Goal: Information Seeking & Learning: Learn about a topic

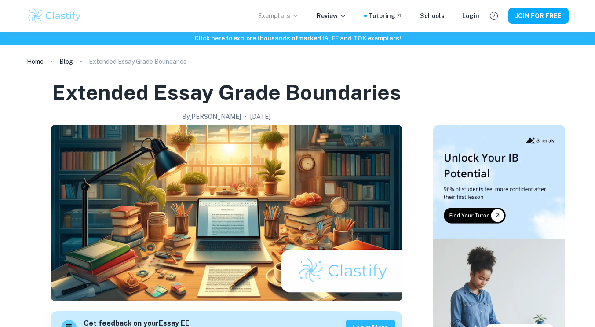
click at [299, 17] on icon at bounding box center [295, 15] width 7 height 7
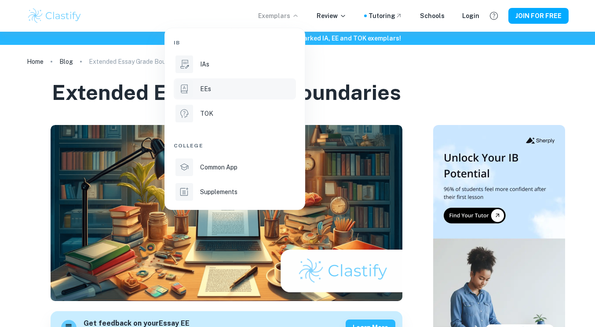
click at [219, 92] on div "EEs" at bounding box center [247, 89] width 94 height 10
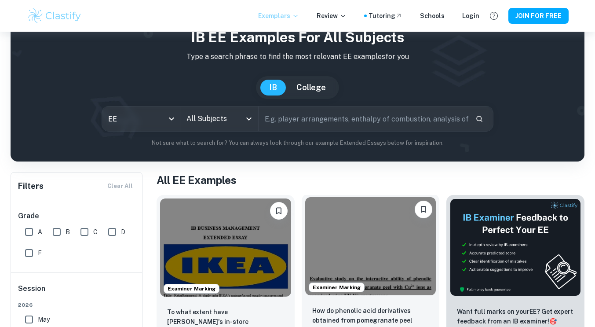
scroll to position [33, 0]
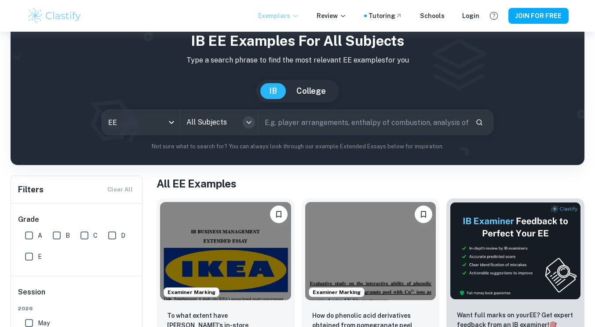
click at [250, 125] on icon "Open" at bounding box center [249, 122] width 11 height 11
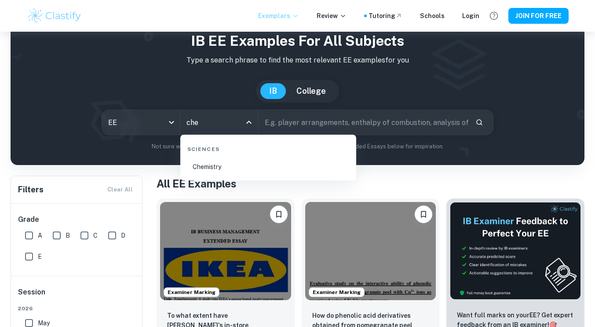
click at [224, 166] on li "Chemistry" at bounding box center [268, 166] width 169 height 20
type input "Chemistry"
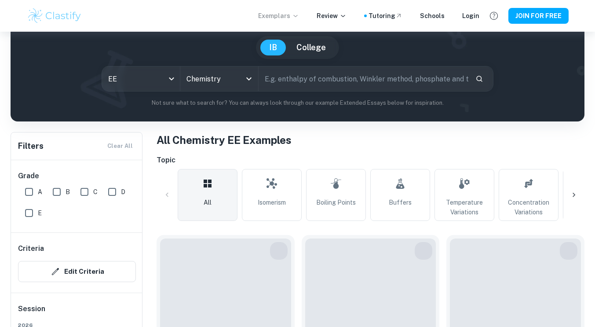
scroll to position [108, 0]
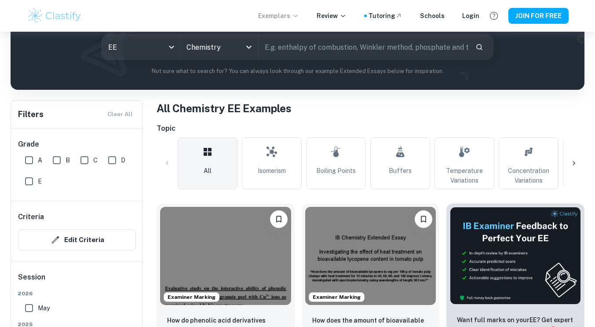
click at [570, 160] on icon at bounding box center [573, 163] width 9 height 9
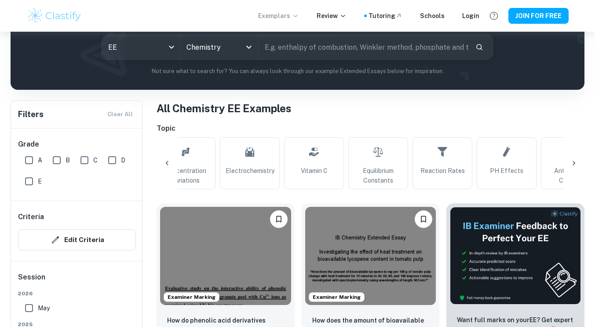
scroll to position [0, 353]
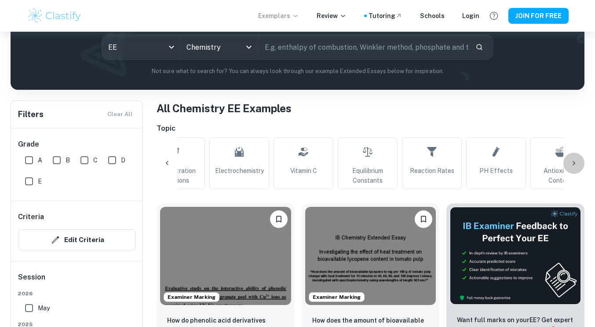
click at [575, 163] on icon at bounding box center [573, 163] width 9 height 9
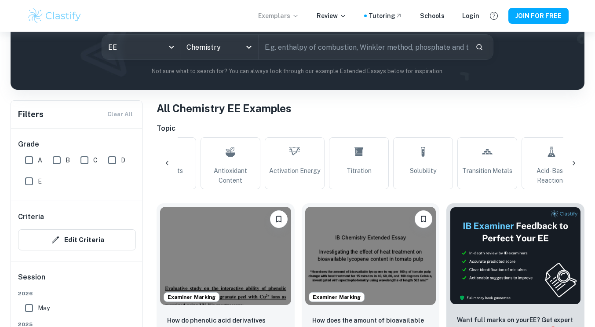
scroll to position [0, 707]
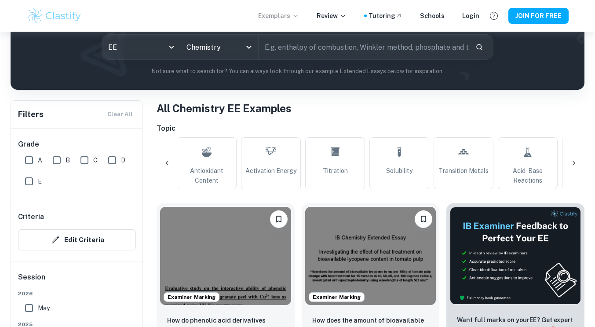
click at [575, 162] on icon at bounding box center [573, 163] width 9 height 9
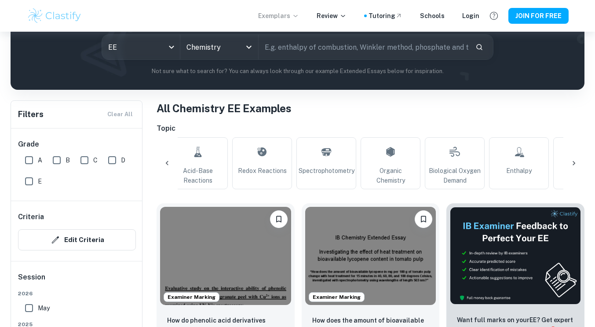
scroll to position [0, 1060]
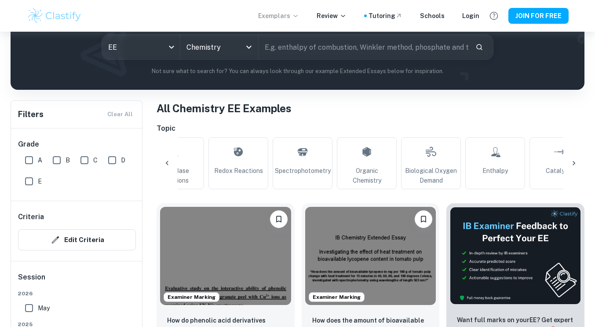
click at [574, 163] on icon at bounding box center [573, 163] width 3 height 4
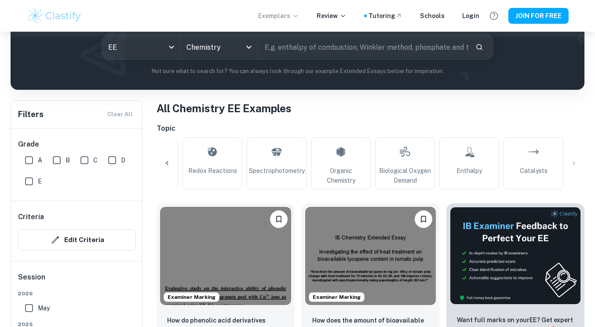
click at [169, 160] on icon at bounding box center [167, 163] width 9 height 9
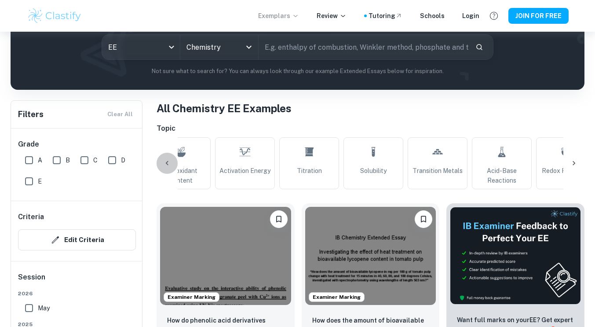
click at [169, 160] on icon at bounding box center [167, 163] width 9 height 9
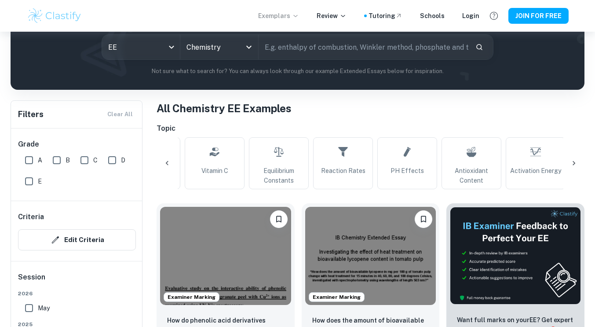
scroll to position [0, 379]
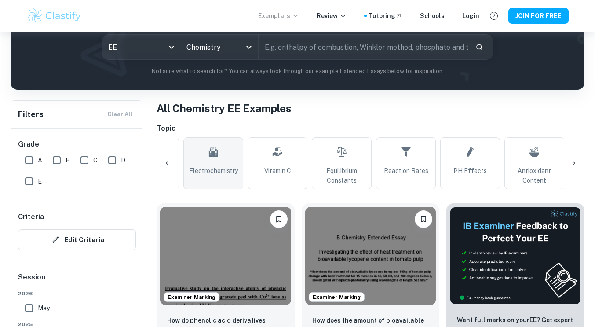
click at [210, 166] on span "Electrochemistry" at bounding box center [213, 171] width 49 height 10
type input "Electrochemistry"
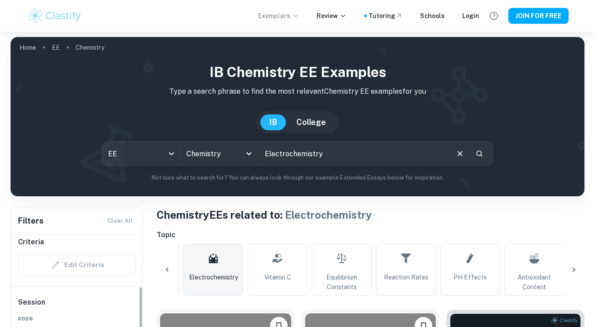
scroll to position [75, 0]
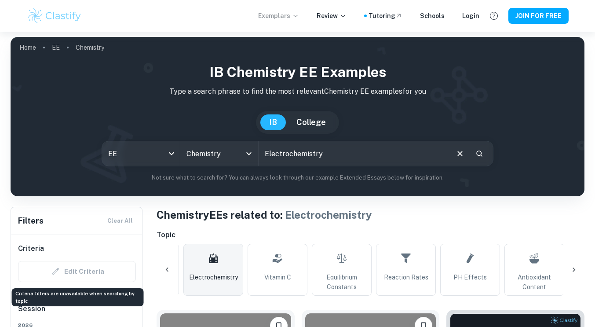
click at [80, 271] on div "Edit Criteria" at bounding box center [77, 271] width 118 height 21
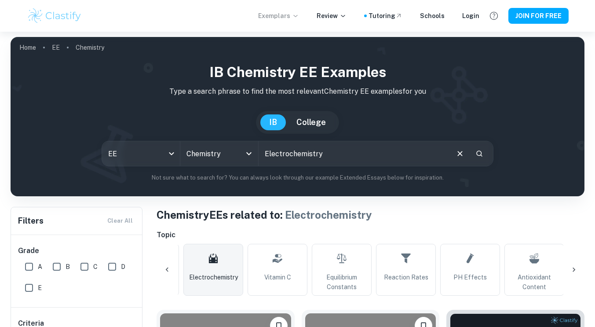
scroll to position [0, 0]
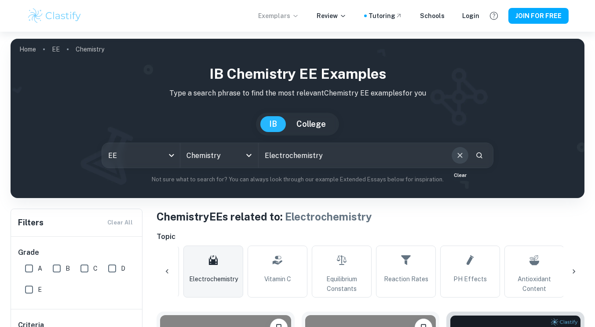
click at [462, 158] on icon "Clear" at bounding box center [460, 155] width 10 height 10
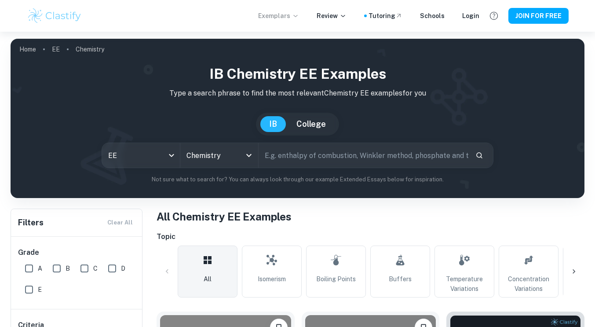
click at [413, 159] on input "text" at bounding box center [363, 155] width 210 height 25
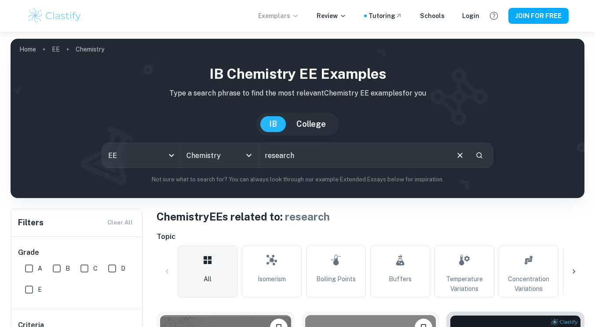
click at [264, 155] on input "research" at bounding box center [352, 155] width 189 height 25
type input "secondary research"
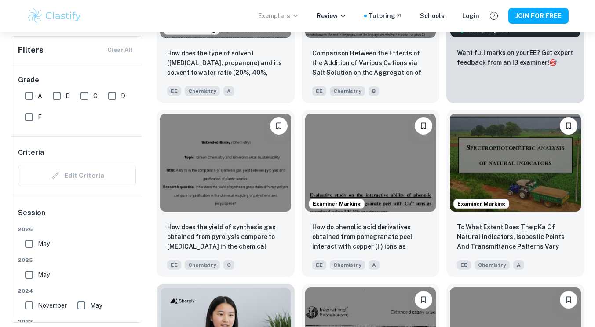
scroll to position [375, 0]
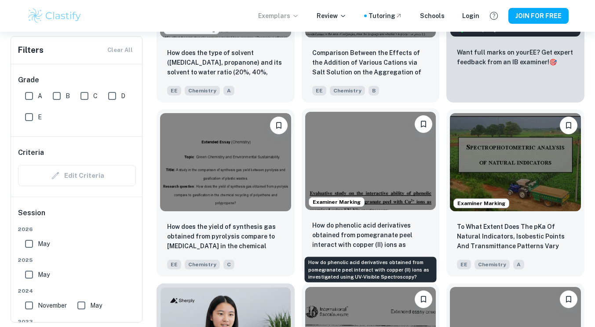
click at [360, 233] on p "How do phenolic acid derivatives obtained from pomegranate peel interact with c…" at bounding box center [370, 235] width 117 height 30
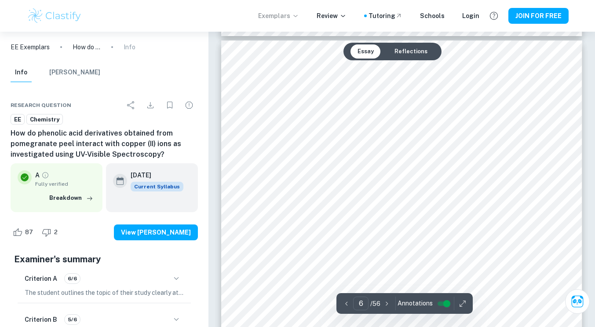
scroll to position [2692, 0]
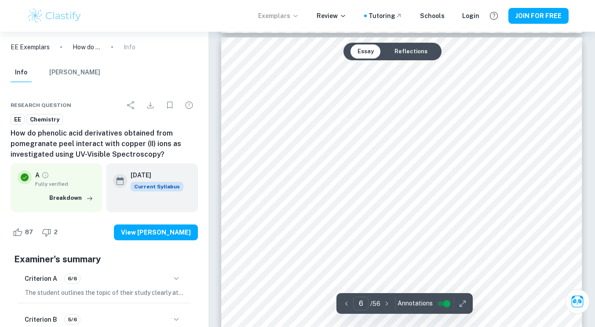
click at [401, 53] on button "Reflections" at bounding box center [410, 51] width 47 height 14
click at [403, 49] on button "Reflections" at bounding box center [410, 51] width 47 height 14
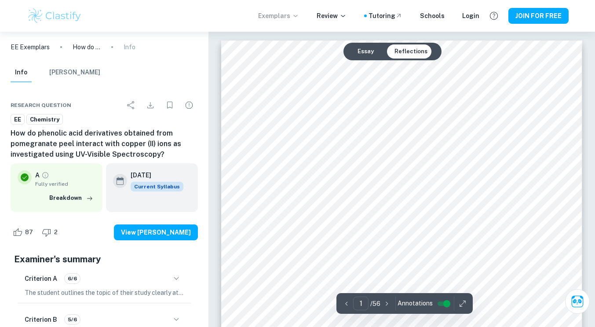
click at [370, 51] on button "Essay" at bounding box center [365, 51] width 30 height 14
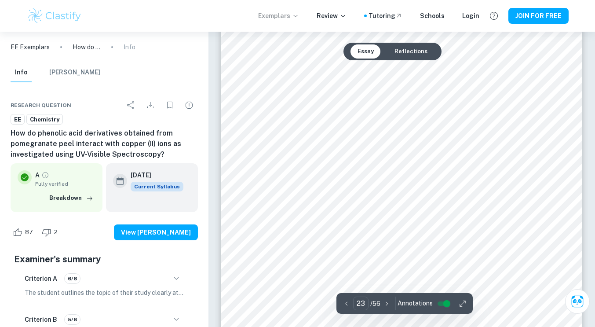
scroll to position [11655, 0]
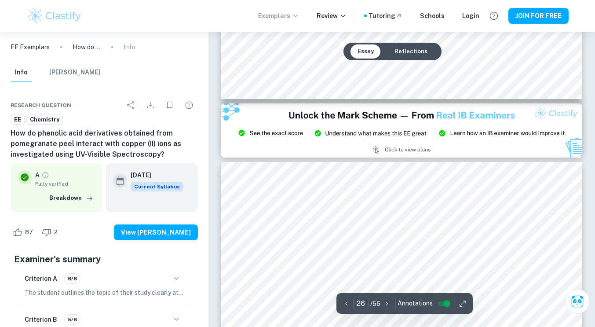
type input "27"
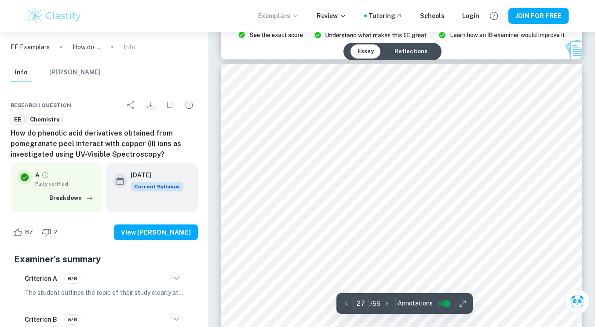
scroll to position [13708, 0]
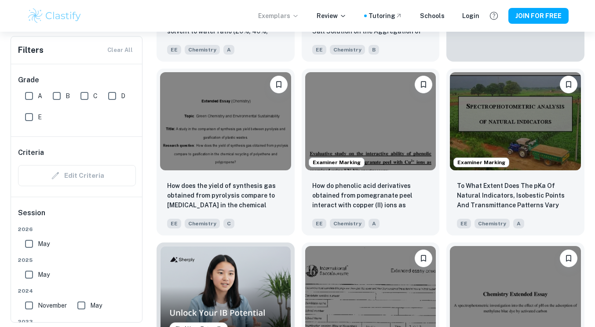
scroll to position [327, 0]
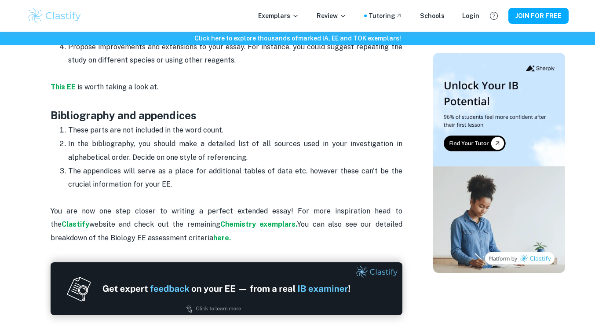
scroll to position [2347, 0]
